Goal: Information Seeking & Learning: Compare options

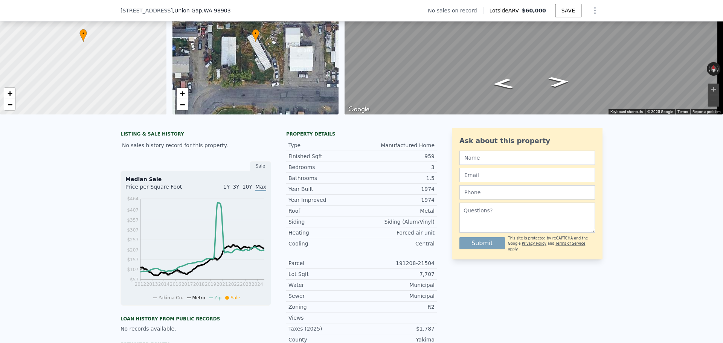
scroll to position [148, 0]
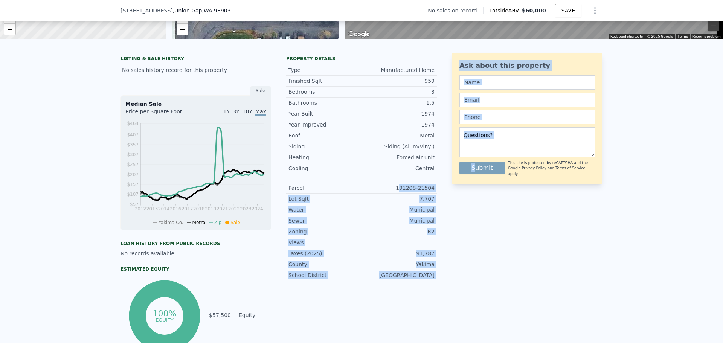
drag, startPoint x: 484, startPoint y: 191, endPoint x: 490, endPoint y: 192, distance: 5.3
click at [490, 192] on div "LISTING & SALE HISTORY No sales history record for this property. Sale Median S…" at bounding box center [361, 203] width 482 height 301
click at [414, 203] on div "7,707" at bounding box center [397, 199] width 73 height 8
click at [413, 192] on div "191208-21504" at bounding box center [397, 188] width 73 height 8
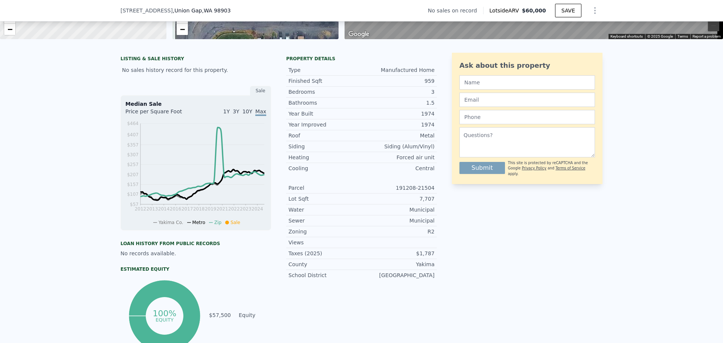
click at [401, 192] on div "191208-21504" at bounding box center [397, 188] width 73 height 8
drag, startPoint x: 401, startPoint y: 194, endPoint x: 431, endPoint y: 194, distance: 30.9
click at [431, 192] on div "191208-21504" at bounding box center [397, 188] width 73 height 8
copy div "191208-21504"
drag, startPoint x: 418, startPoint y: 261, endPoint x: 449, endPoint y: 258, distance: 31.8
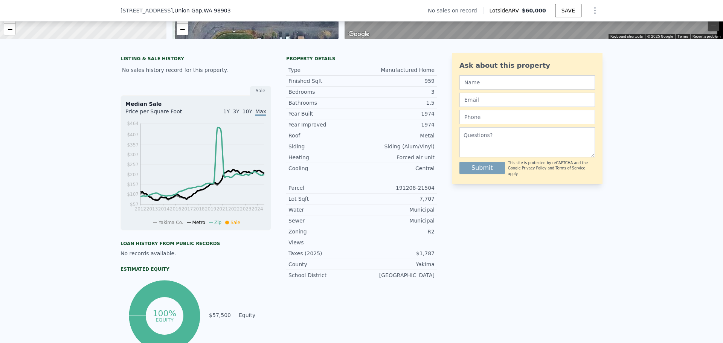
click at [442, 259] on div "LISTING & SALE HISTORY No sales history record for this property. Sale Median S…" at bounding box center [361, 203] width 482 height 301
click at [513, 266] on div "Ask about this property Submit This site is protected by reCAPTCHA and the Goog…" at bounding box center [527, 203] width 151 height 301
drag, startPoint x: 431, startPoint y: 188, endPoint x: 399, endPoint y: 192, distance: 32.6
click at [399, 192] on div "Year Improved 1974 Roof Metal Siding Siding (Alum/Vinyl) Heating Forced air uni…" at bounding box center [361, 199] width 151 height 161
copy div "191208-21504"
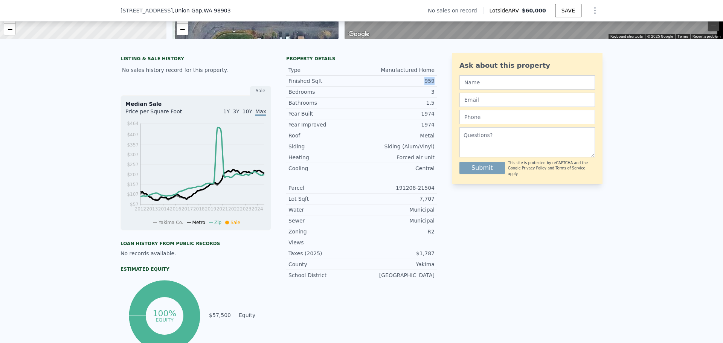
click at [438, 87] on div "LISTING & SALE HISTORY No sales history record for this property. Sale Median S…" at bounding box center [361, 203] width 482 height 301
copy div "959"
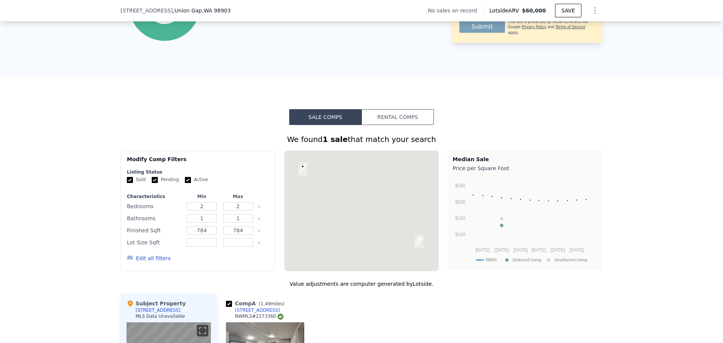
scroll to position [524, 0]
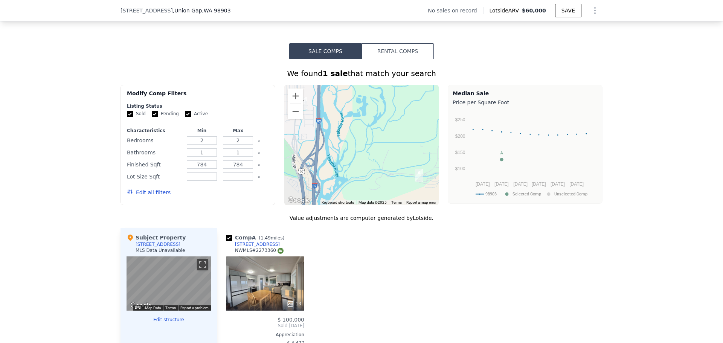
click at [390, 58] on button "Rental Comps" at bounding box center [397, 51] width 72 height 16
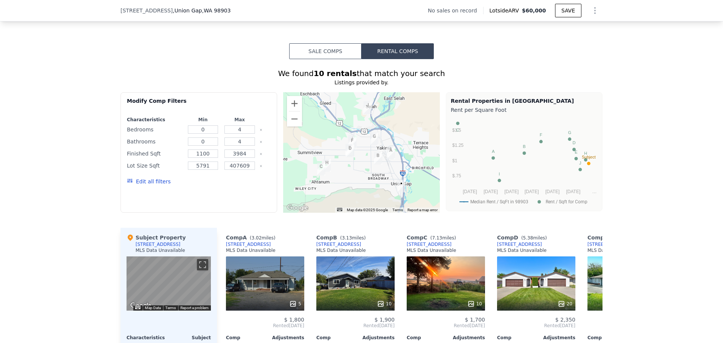
click at [140, 185] on button "Edit all filters" at bounding box center [149, 182] width 44 height 8
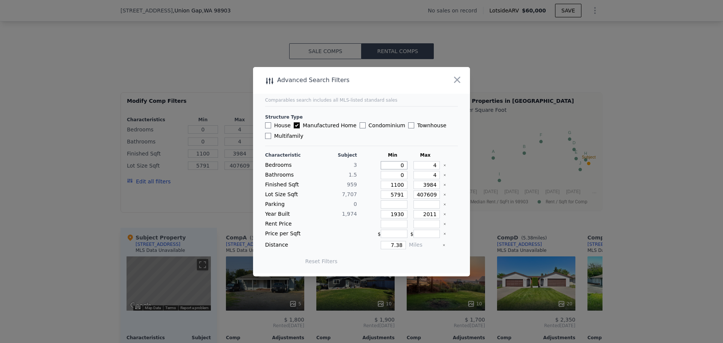
drag, startPoint x: 394, startPoint y: 165, endPoint x: 408, endPoint y: 163, distance: 14.0
click at [408, 163] on div "Bedrooms 3 0 4" at bounding box center [361, 165] width 193 height 8
type input "2"
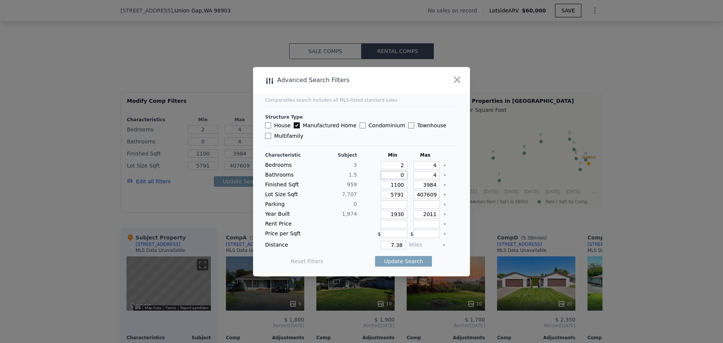
drag, startPoint x: 395, startPoint y: 173, endPoint x: 414, endPoint y: 173, distance: 19.6
click at [414, 173] on div "Bathrooms 1.5 0 4" at bounding box center [361, 175] width 193 height 8
type input "1"
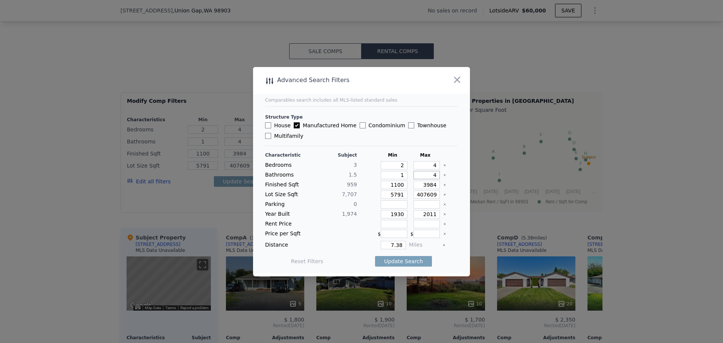
type input "3"
drag, startPoint x: 390, startPoint y: 185, endPoint x: 409, endPoint y: 184, distance: 18.9
click at [409, 184] on div "Finished Sqft 959 1100 3984" at bounding box center [361, 185] width 193 height 8
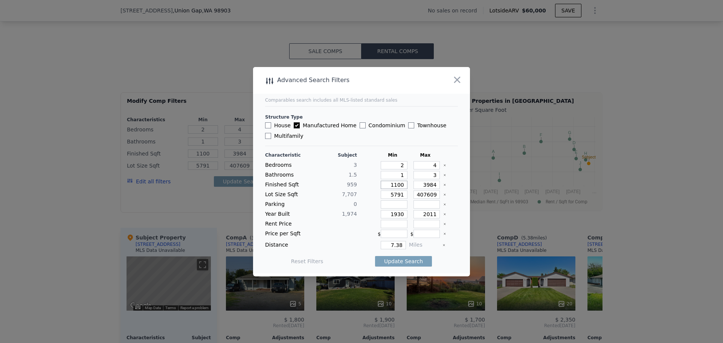
type input "7"
type input "75"
type input "750"
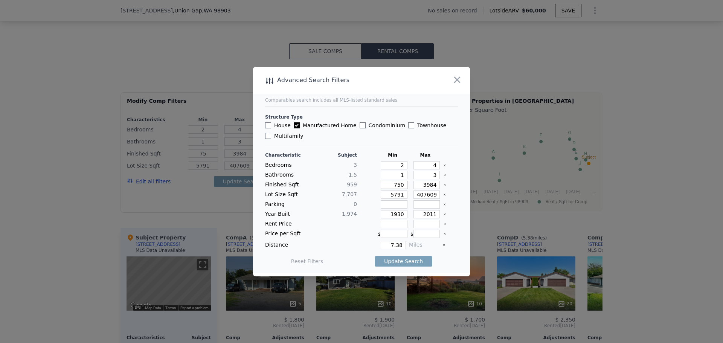
type input "750"
type input "12"
type input "1200"
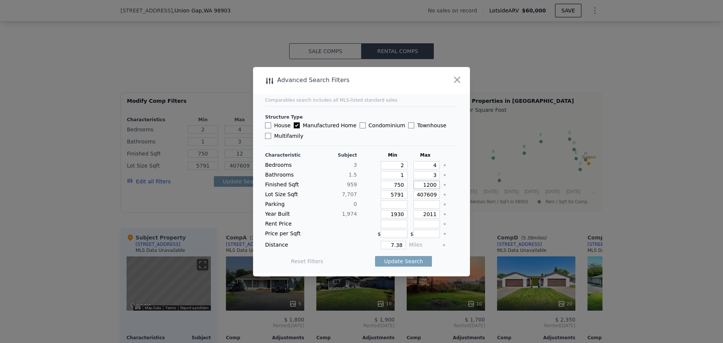
type input "1200"
click at [443, 194] on icon "Clear" at bounding box center [444, 194] width 3 height 3
drag, startPoint x: 419, startPoint y: 213, endPoint x: 438, endPoint y: 211, distance: 19.3
click at [437, 211] on div "Year Built 1,974 1930 2011" at bounding box center [361, 214] width 193 height 8
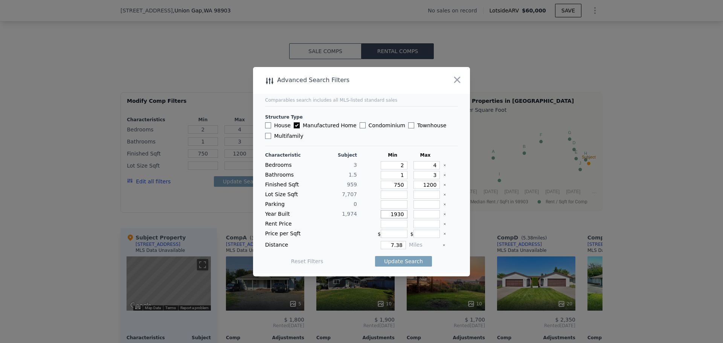
drag, startPoint x: 398, startPoint y: 215, endPoint x: 408, endPoint y: 216, distance: 10.2
click at [408, 216] on div "Year Built 1,974 1930" at bounding box center [361, 214] width 193 height 8
type input "1"
type input "19"
type input "196"
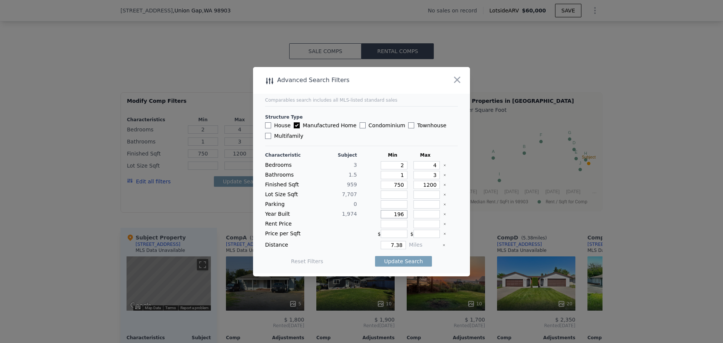
type input "1965"
type input "19"
type input "198"
type input "1986"
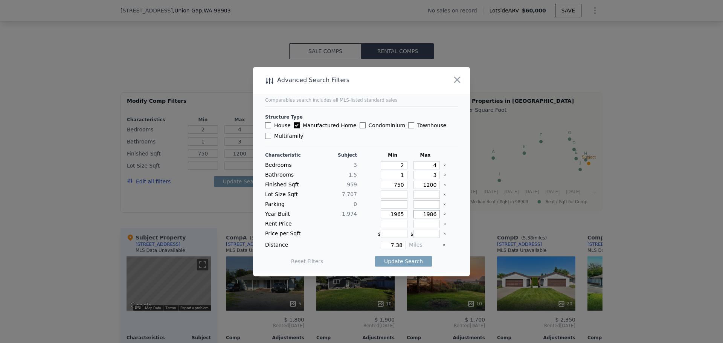
type input "1986"
click at [402, 215] on input "1965" at bounding box center [394, 214] width 27 height 8
click at [405, 265] on button "Update Search" at bounding box center [403, 261] width 57 height 11
click at [443, 213] on icon "Clear" at bounding box center [444, 214] width 3 height 3
click at [410, 263] on button "Update Search" at bounding box center [403, 261] width 57 height 11
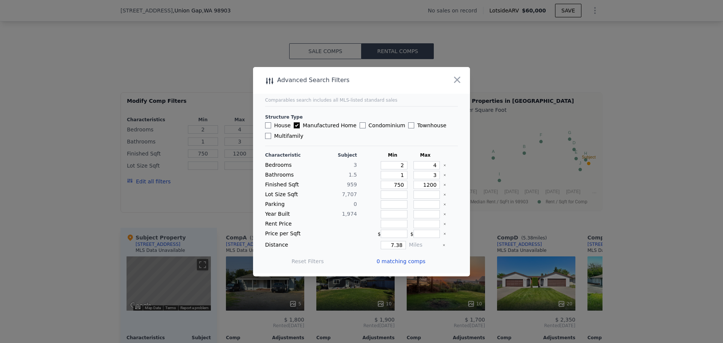
click at [443, 183] on div at bounding box center [450, 185] width 15 height 8
click at [443, 184] on div at bounding box center [450, 185] width 15 height 8
click at [443, 184] on icon "Clear" at bounding box center [444, 184] width 3 height 3
drag, startPoint x: 388, startPoint y: 244, endPoint x: 420, endPoint y: 243, distance: 32.4
click at [420, 244] on div "Distance 7.38 Miles" at bounding box center [361, 245] width 193 height 8
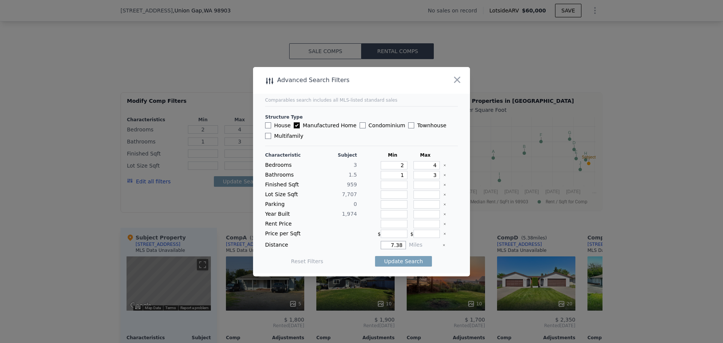
type input "1"
type input "10"
click at [413, 256] on button "Update Search" at bounding box center [403, 261] width 57 height 11
click at [268, 123] on input "House" at bounding box center [268, 125] width 6 height 6
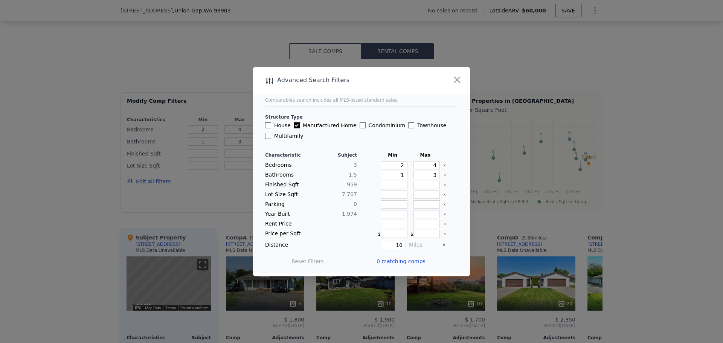
checkbox input "true"
click at [391, 259] on button "Update Search" at bounding box center [403, 261] width 57 height 11
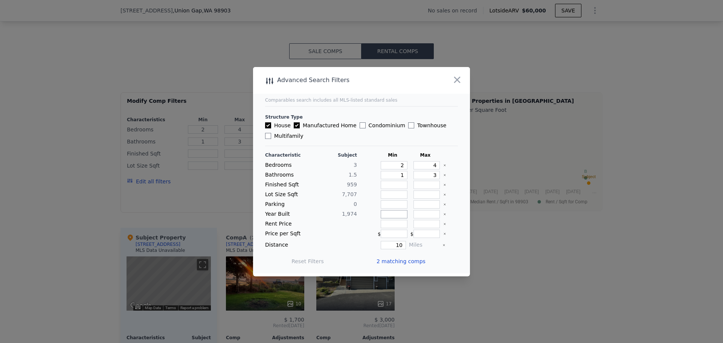
click at [391, 218] on input "number" at bounding box center [394, 214] width 27 height 8
type input "19"
type input "1965"
type input "19"
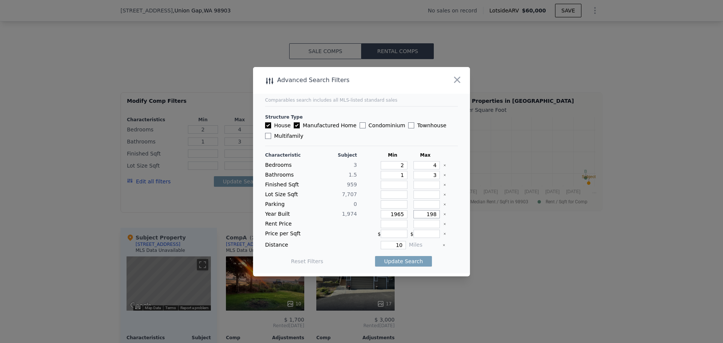
type input "1986"
click at [382, 186] on input "number" at bounding box center [394, 185] width 27 height 8
type input "7"
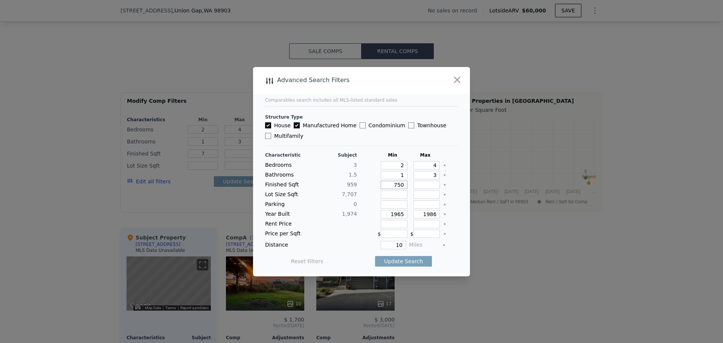
type input "750"
type input "1"
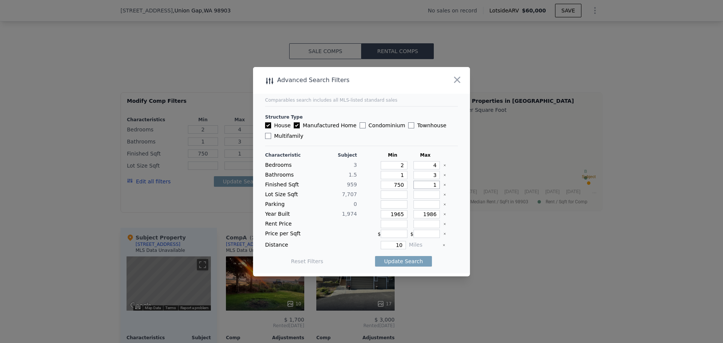
type input "12"
type input "1250"
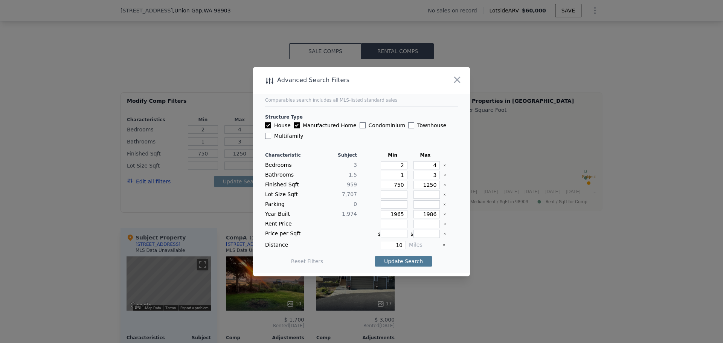
click at [400, 264] on button "Update Search" at bounding box center [403, 261] width 57 height 11
click at [443, 215] on icon "Clear" at bounding box center [444, 214] width 3 height 3
click at [395, 260] on button "Update Search" at bounding box center [403, 261] width 57 height 11
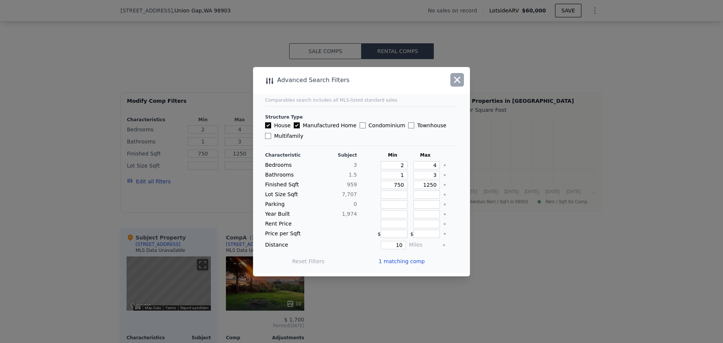
click at [452, 79] on icon "button" at bounding box center [457, 80] width 11 height 11
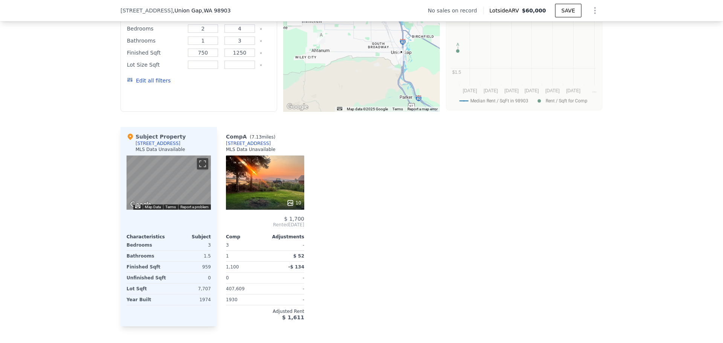
scroll to position [637, 0]
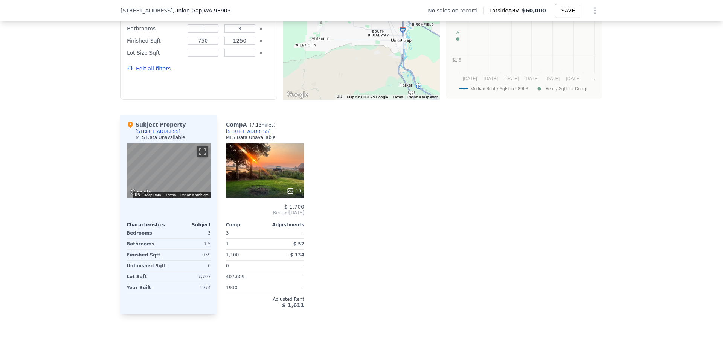
drag, startPoint x: 475, startPoint y: 189, endPoint x: 511, endPoint y: 268, distance: 86.3
click at [510, 270] on div "Comp A ( 7.13 miles) [STREET_ADDRESS] MLS Data Unavailable 10 $ 1,700 Rented [D…" at bounding box center [409, 214] width 385 height 199
click at [678, 125] on div "We found 1 rental that match your search Listings provided by . Filters Map Pri…" at bounding box center [361, 130] width 723 height 368
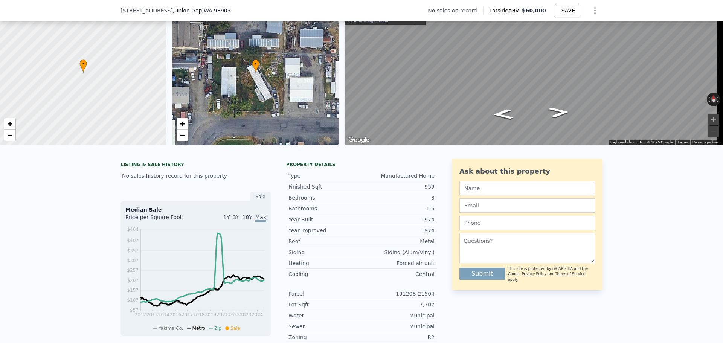
scroll to position [35, 0]
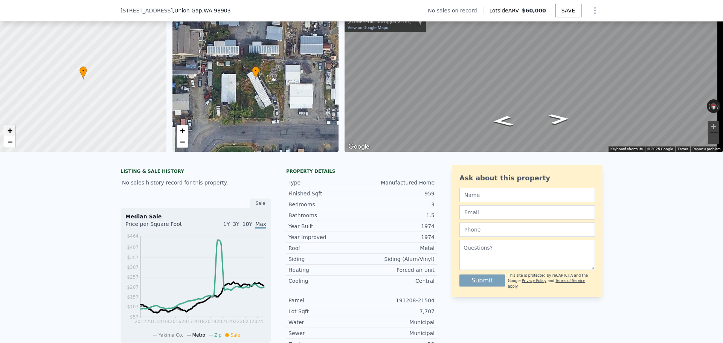
click at [14, 132] on link "+" at bounding box center [9, 130] width 11 height 11
type input "0"
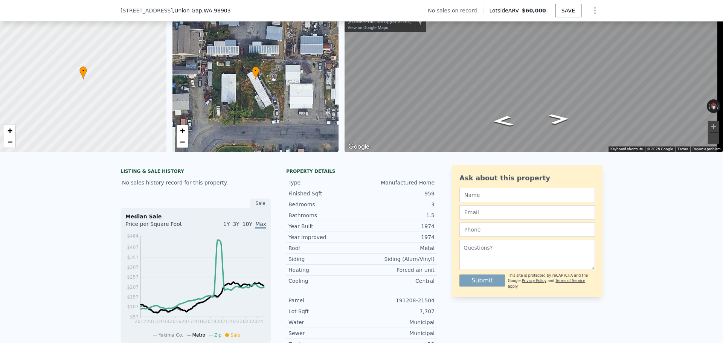
type input "0"
type input "4"
type input "1100"
type input "3984"
type input "5791"
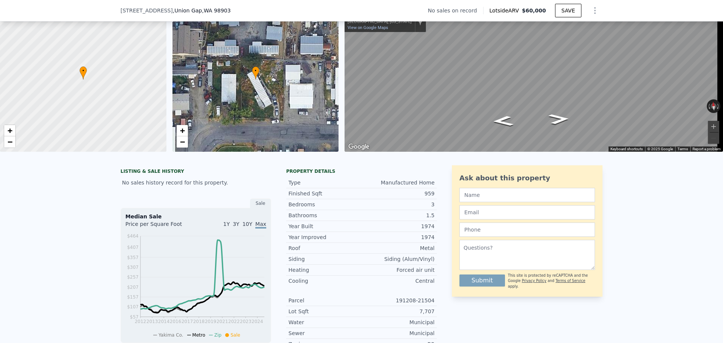
type input "407609"
click at [14, 131] on link "+" at bounding box center [9, 130] width 11 height 11
click at [15, 130] on div "+ −" at bounding box center [10, 136] width 12 height 23
drag, startPoint x: 102, startPoint y: 61, endPoint x: 68, endPoint y: 118, distance: 65.8
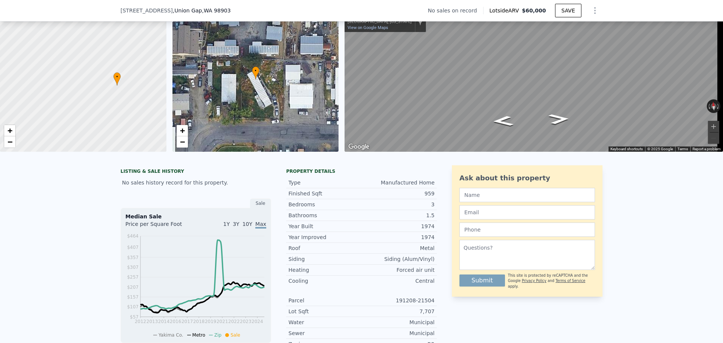
click at [68, 118] on div at bounding box center [82, 80] width 199 height 174
drag, startPoint x: 102, startPoint y: 101, endPoint x: 50, endPoint y: 99, distance: 52.3
click at [50, 99] on div at bounding box center [82, 80] width 199 height 174
